Goal: Check status

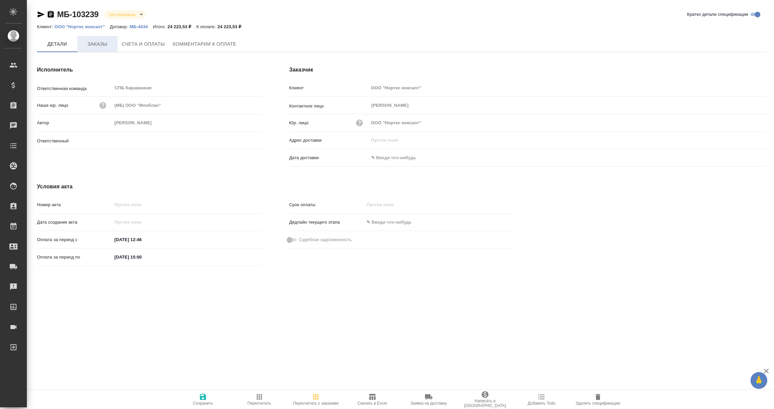
type input "Иванова Арина"
click at [102, 45] on span "Заказы" at bounding box center [97, 44] width 32 height 8
click at [600, 399] on icon "button" at bounding box center [598, 397] width 8 height 8
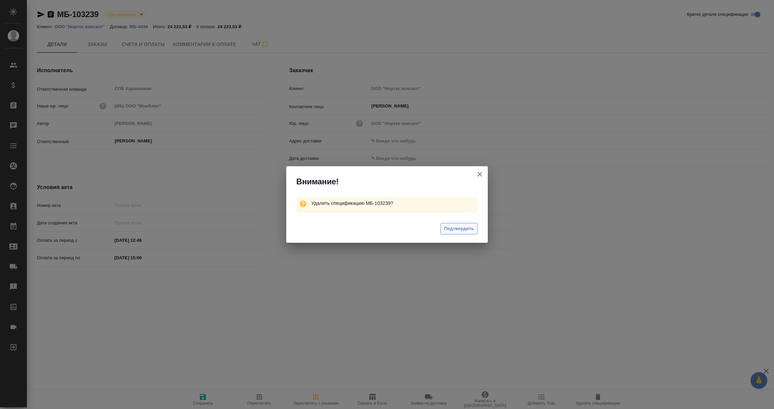
click at [466, 228] on span "Подтвердить" at bounding box center [459, 229] width 30 height 8
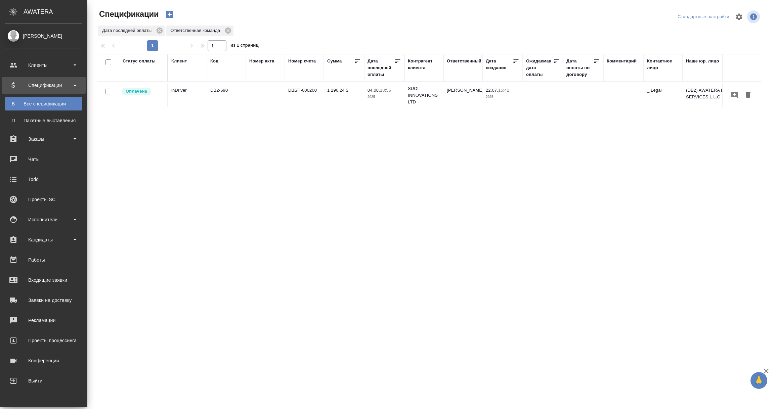
click at [33, 86] on div "Спецификации" at bounding box center [43, 85] width 77 height 10
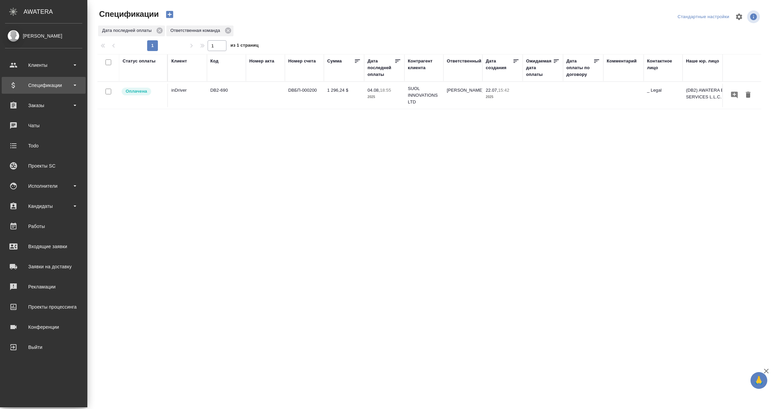
click at [43, 86] on div "Спецификации" at bounding box center [43, 85] width 77 height 10
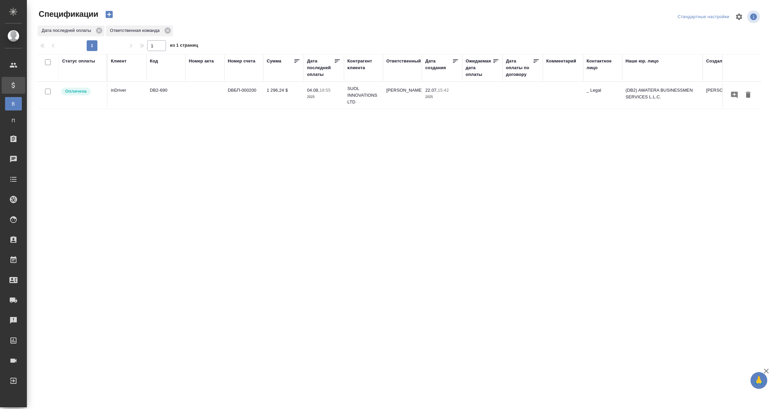
click at [318, 75] on div "Дата последней оплаты" at bounding box center [320, 68] width 27 height 20
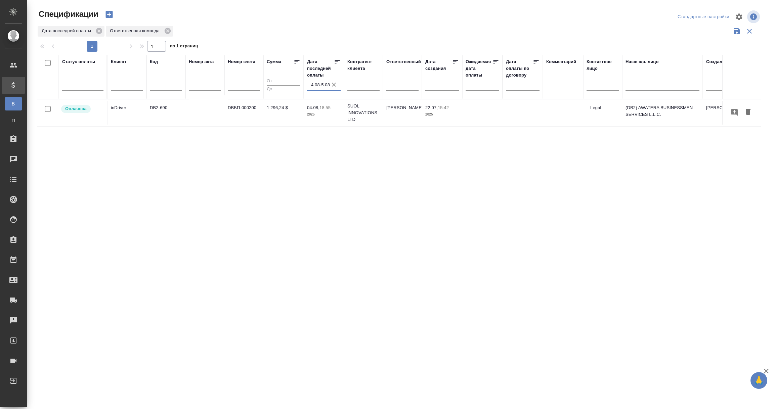
click at [320, 88] on input "4.08-5.08" at bounding box center [326, 84] width 30 height 9
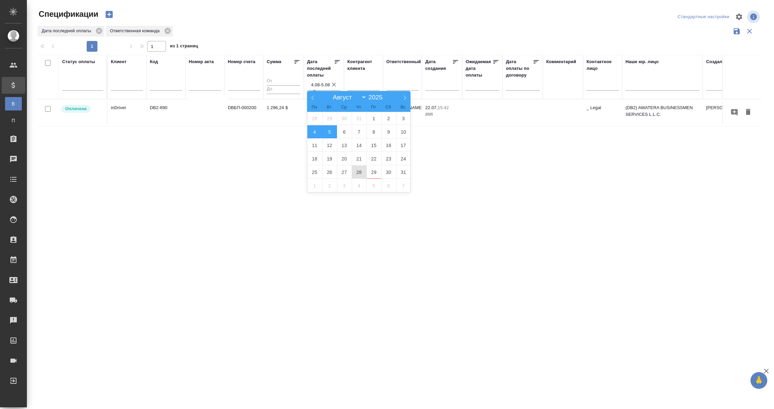
click at [360, 172] on span "28" at bounding box center [359, 172] width 15 height 13
click at [371, 172] on span "29" at bounding box center [374, 172] width 15 height 13
type div "[DATE]T21:00:00.000Z — [DATE]T21:00:00.000Z"
type input "28.08-29.08"
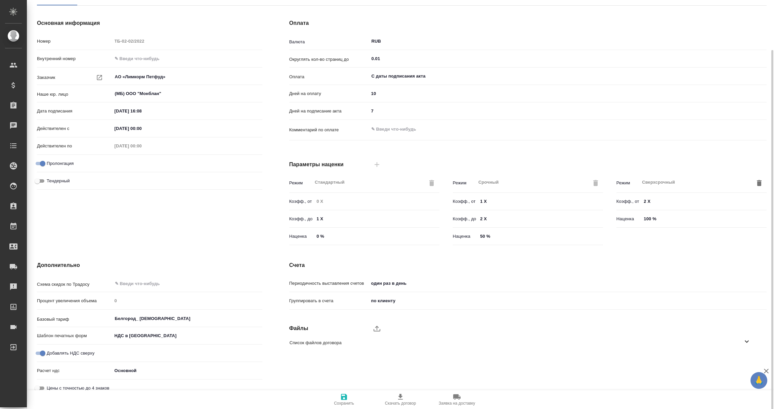
scroll to position [47, 0]
